Goal: Check status: Check status

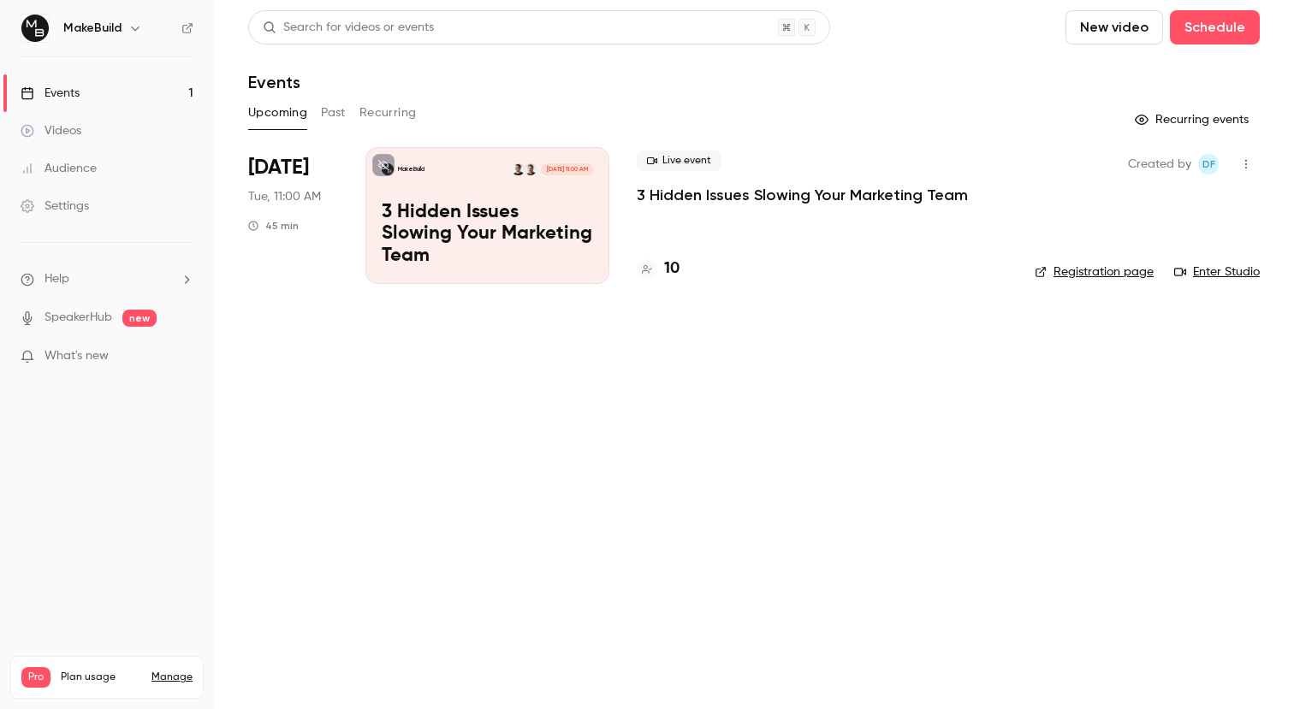
click at [697, 204] on p "3 Hidden Issues Slowing Your Marketing Team" at bounding box center [802, 195] width 331 height 21
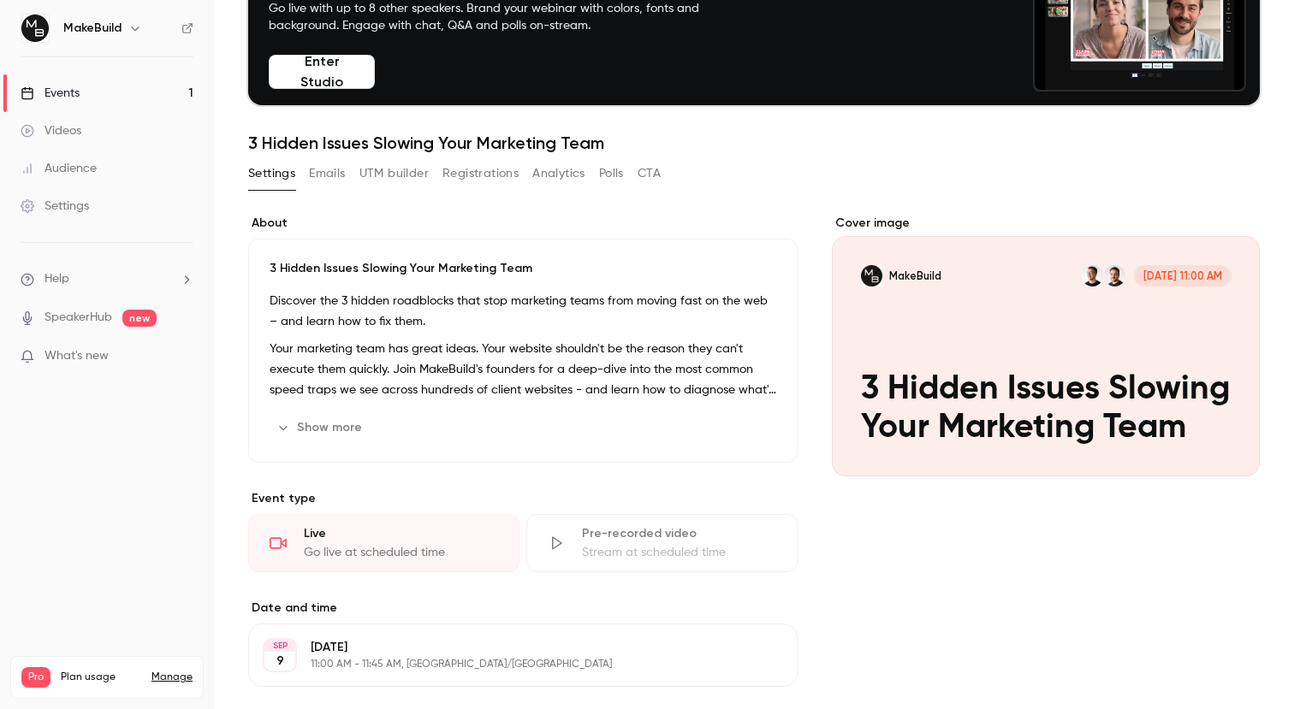
scroll to position [121, 0]
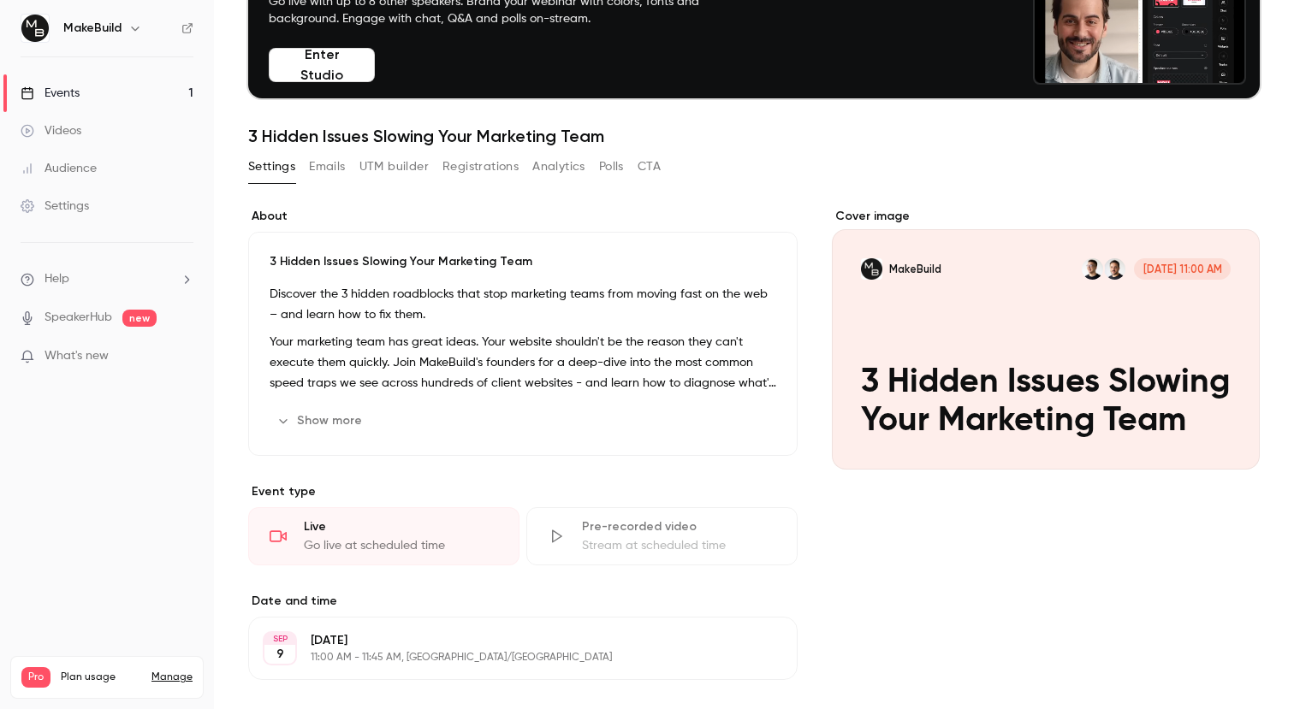
click at [469, 166] on button "Registrations" at bounding box center [480, 166] width 76 height 27
